Goal: Contribute content

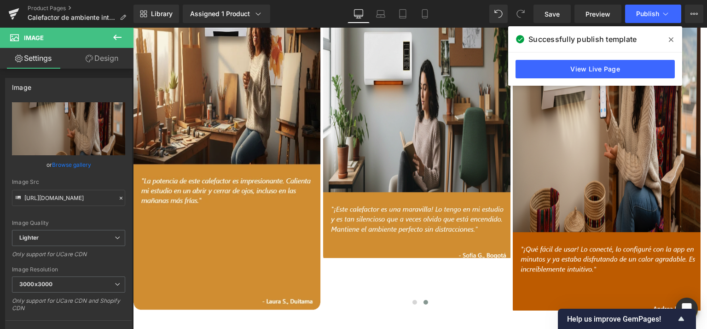
scroll to position [1716, 0]
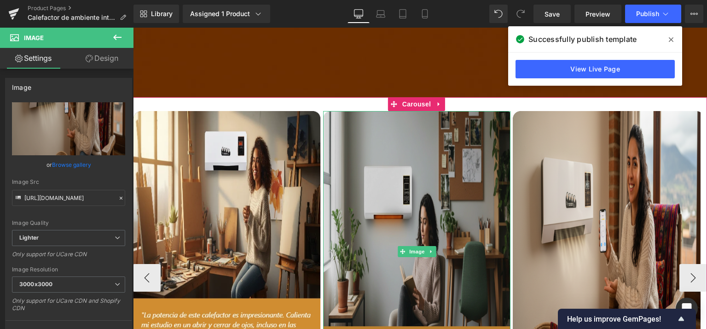
click at [427, 129] on img at bounding box center [416, 251] width 187 height 281
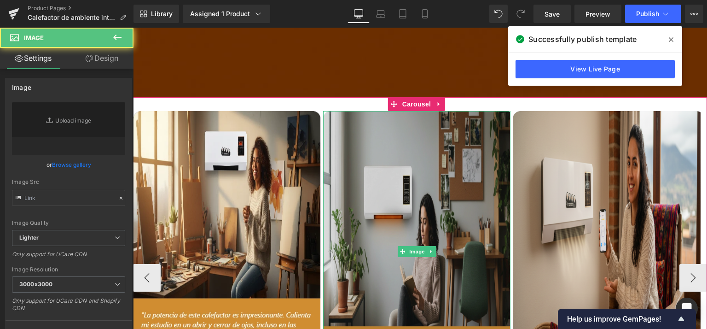
type input "[URL][DOMAIN_NAME]"
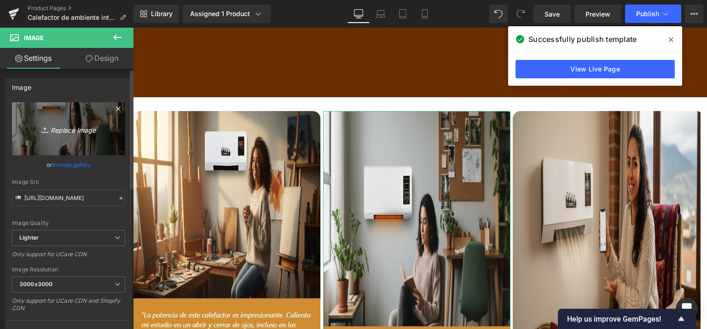
click at [66, 131] on icon "Replace Image" at bounding box center [69, 129] width 74 height 12
type input "C:\fakepath\Historia de Instagram Testimonio Clientes Reseñas Positivas Minimal…"
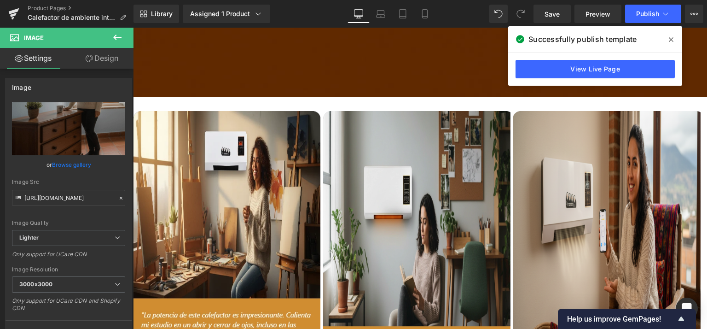
type input "[URL][DOMAIN_NAME]"
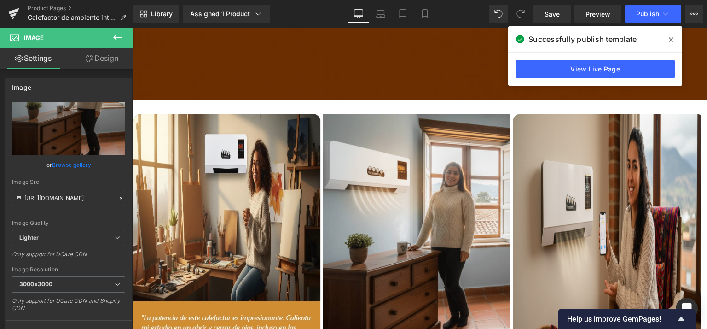
scroll to position [1711, 0]
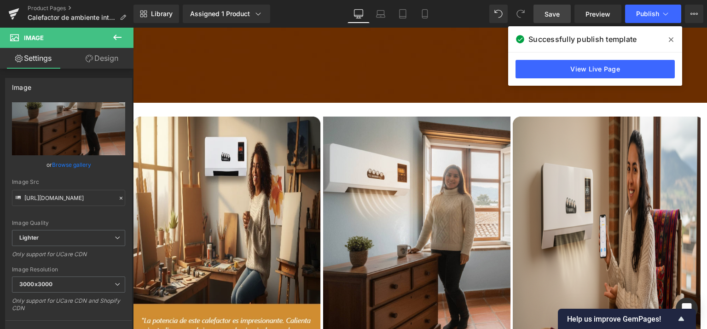
click at [552, 17] on span "Save" at bounding box center [551, 14] width 15 height 10
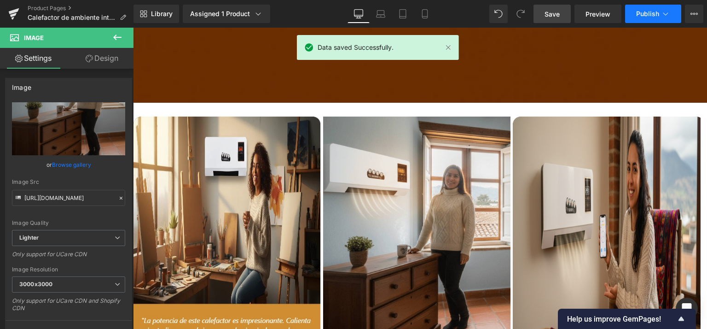
click at [639, 13] on span "Publish" at bounding box center [647, 13] width 23 height 7
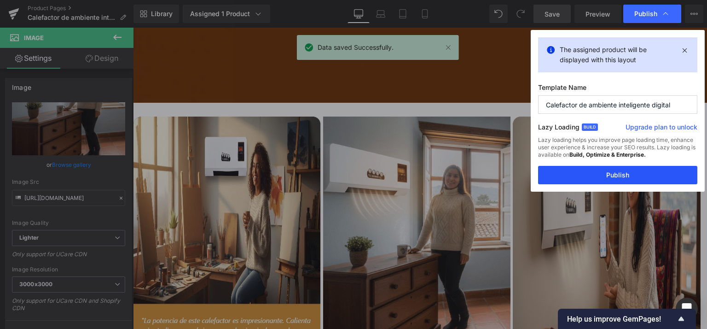
click at [635, 180] on button "Publish" at bounding box center [617, 175] width 159 height 18
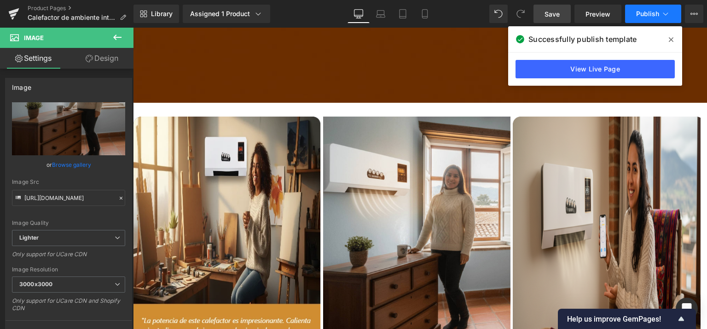
click at [644, 16] on span "Publish" at bounding box center [647, 13] width 23 height 7
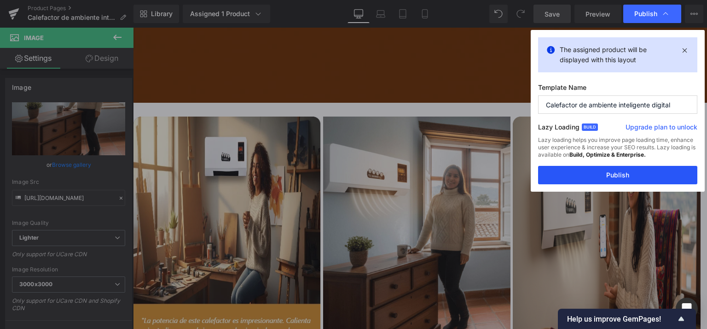
click at [614, 179] on button "Publish" at bounding box center [617, 175] width 159 height 18
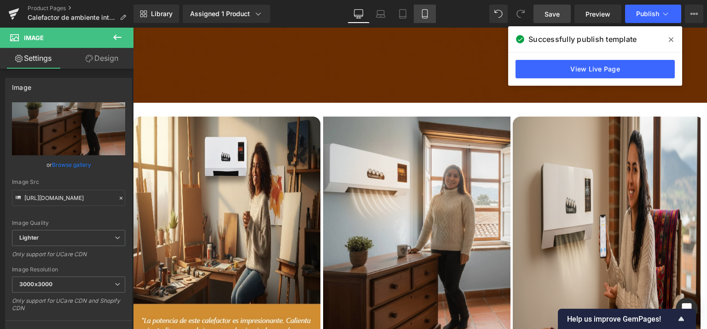
click at [427, 12] on icon at bounding box center [424, 14] width 5 height 9
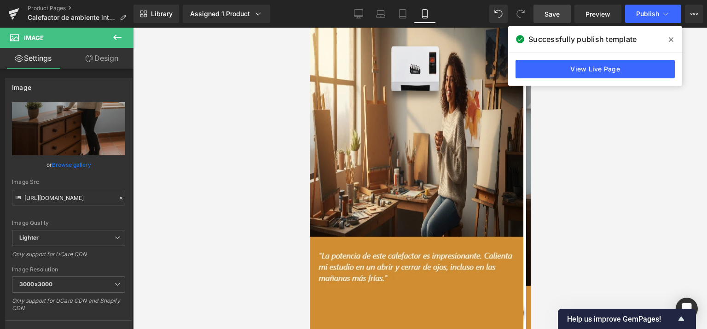
scroll to position [617, 0]
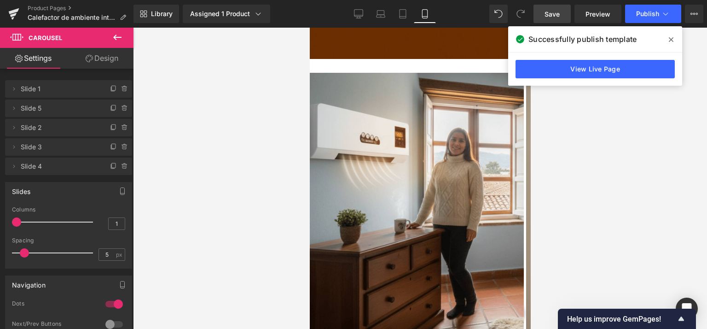
scroll to position [662, 0]
